Goal: Transaction & Acquisition: Obtain resource

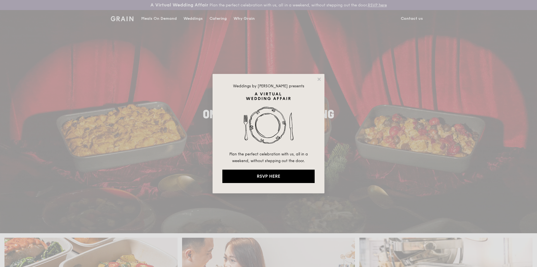
click at [97, 116] on div "Weddings by [PERSON_NAME] presents Plan the perfect celebration with us, all in…" at bounding box center [268, 133] width 537 height 267
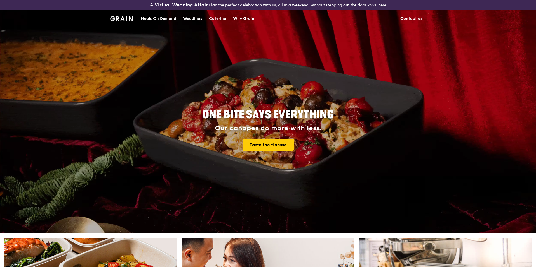
click at [218, 18] on div "Catering" at bounding box center [217, 18] width 17 height 17
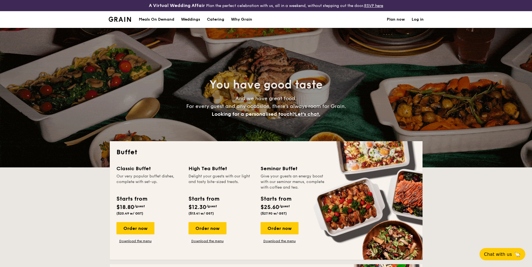
select select
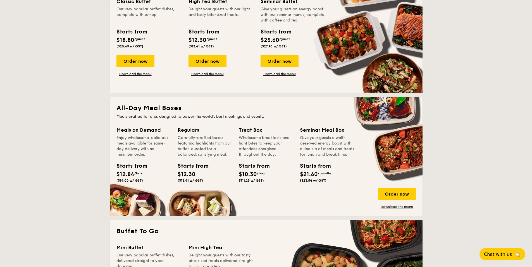
scroll to position [168, 0]
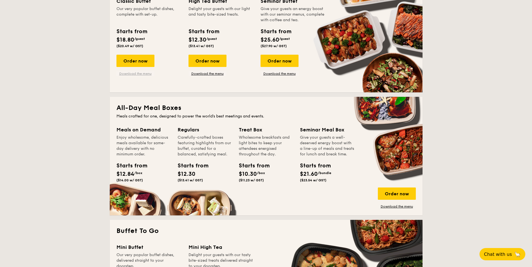
click at [149, 74] on link "Download the menu" at bounding box center [136, 74] width 38 height 4
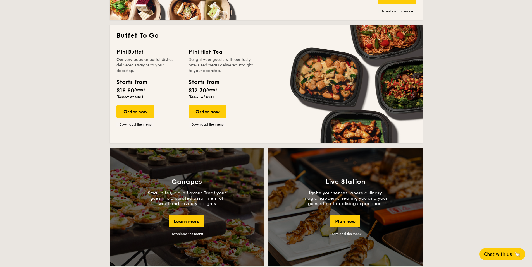
scroll to position [475, 0]
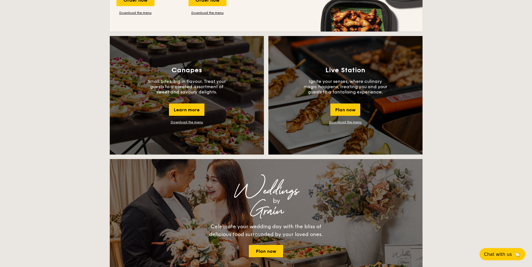
click at [195, 122] on link "Download the menu" at bounding box center [187, 122] width 32 height 4
